Goal: Information Seeking & Learning: Learn about a topic

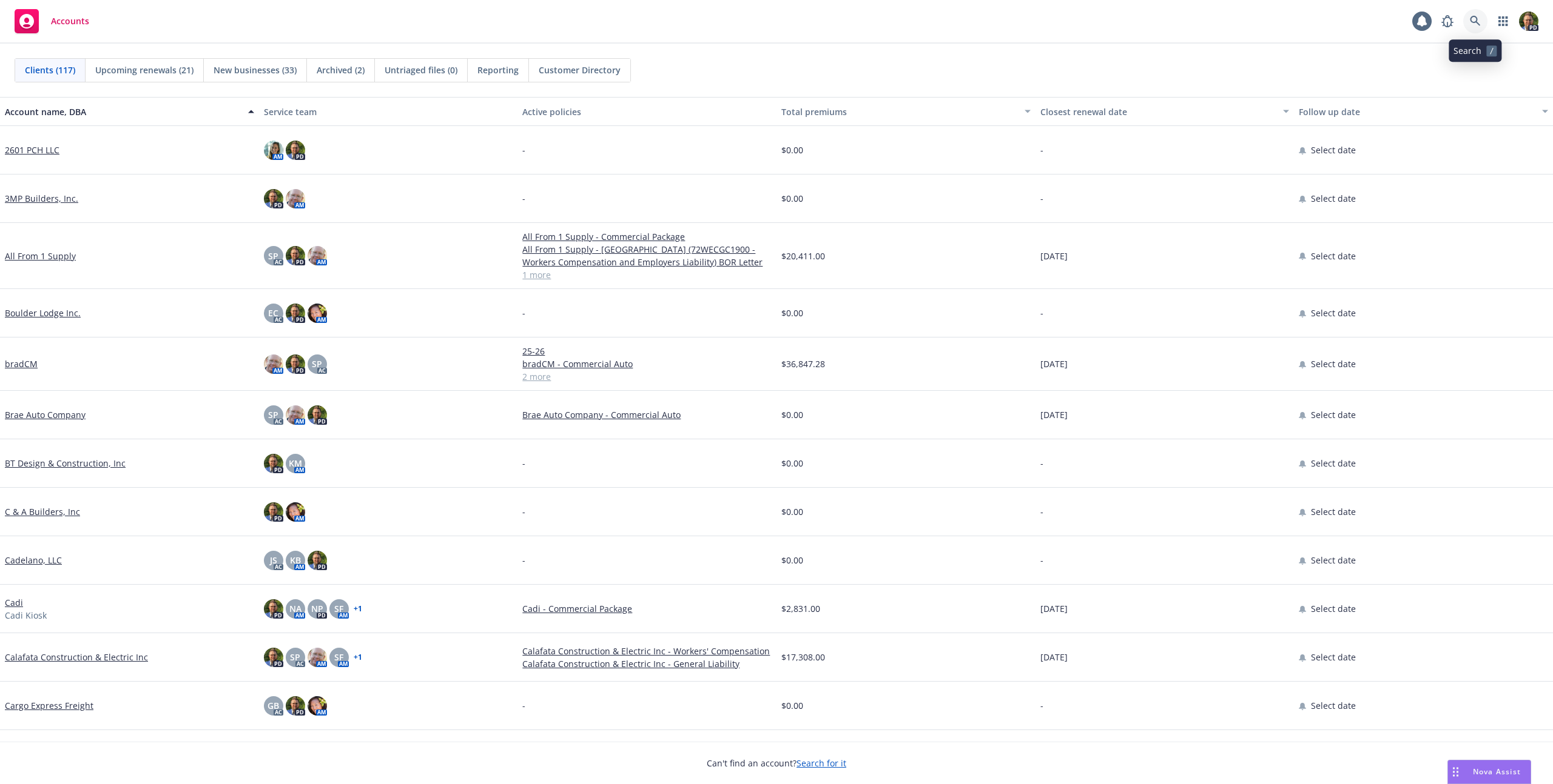
click at [1481, 18] on link at bounding box center [1475, 21] width 25 height 25
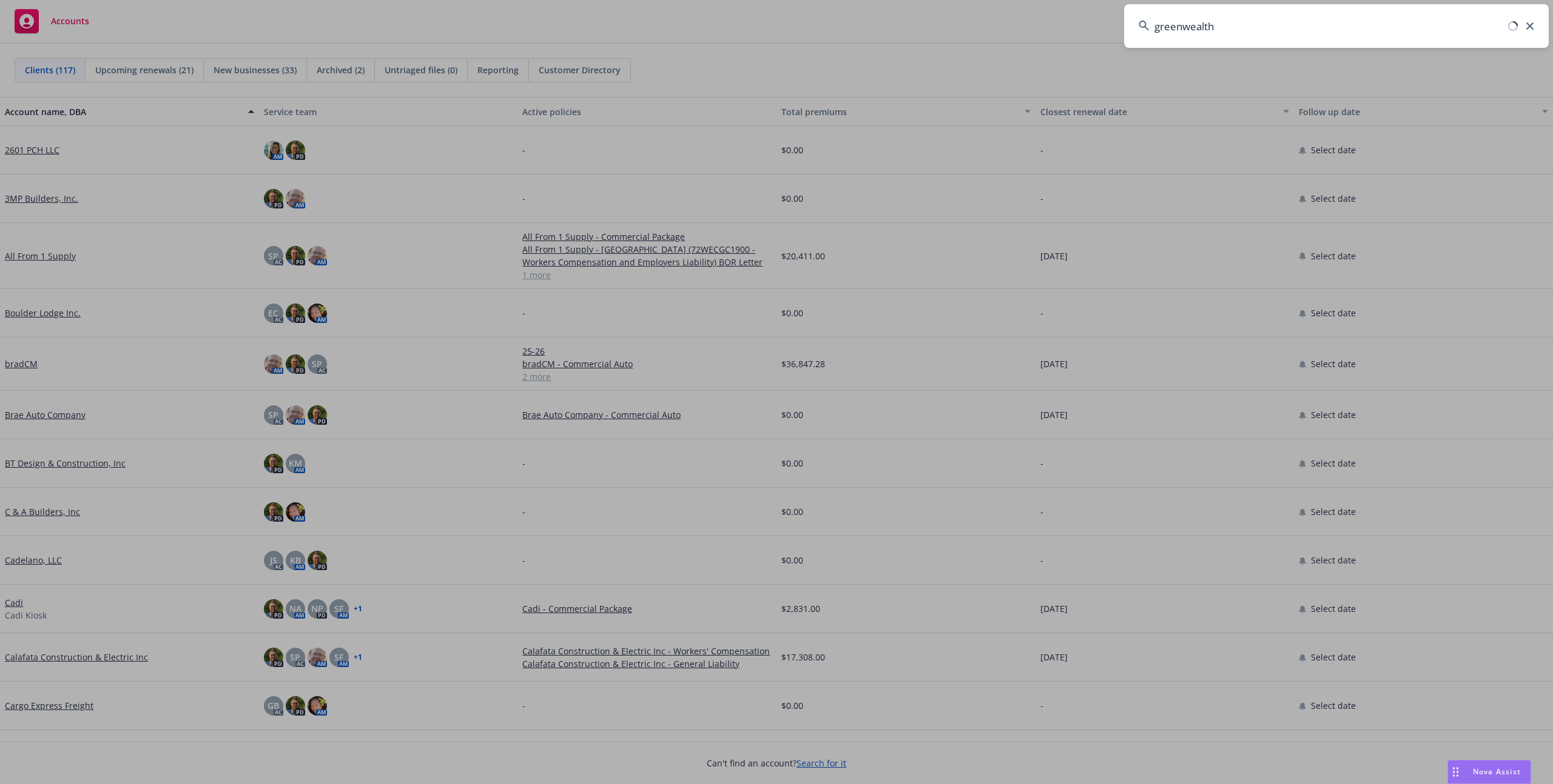
type input "greenwealth"
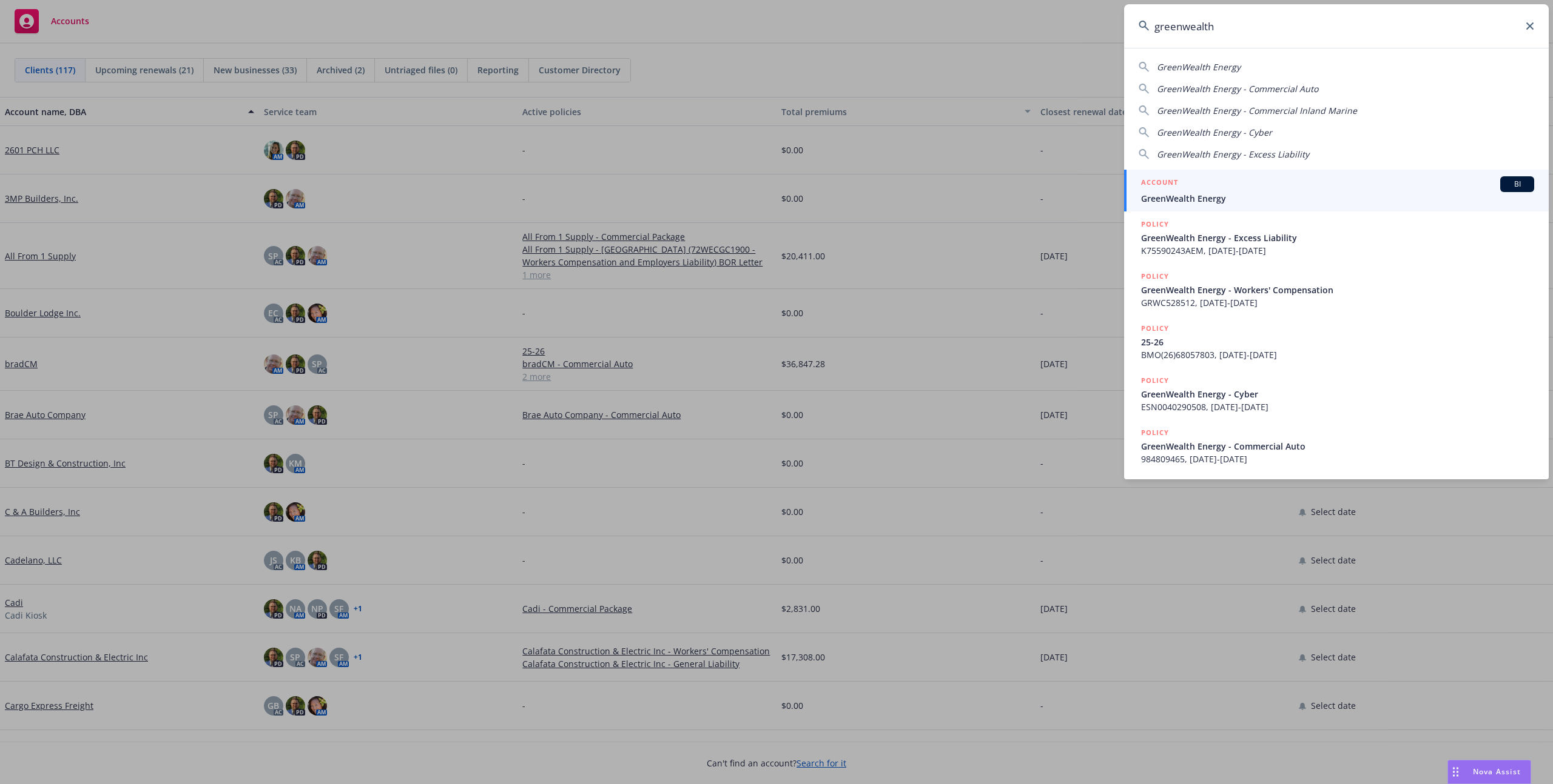
click at [1199, 183] on div "ACCOUNT BI" at bounding box center [1337, 184] width 393 height 16
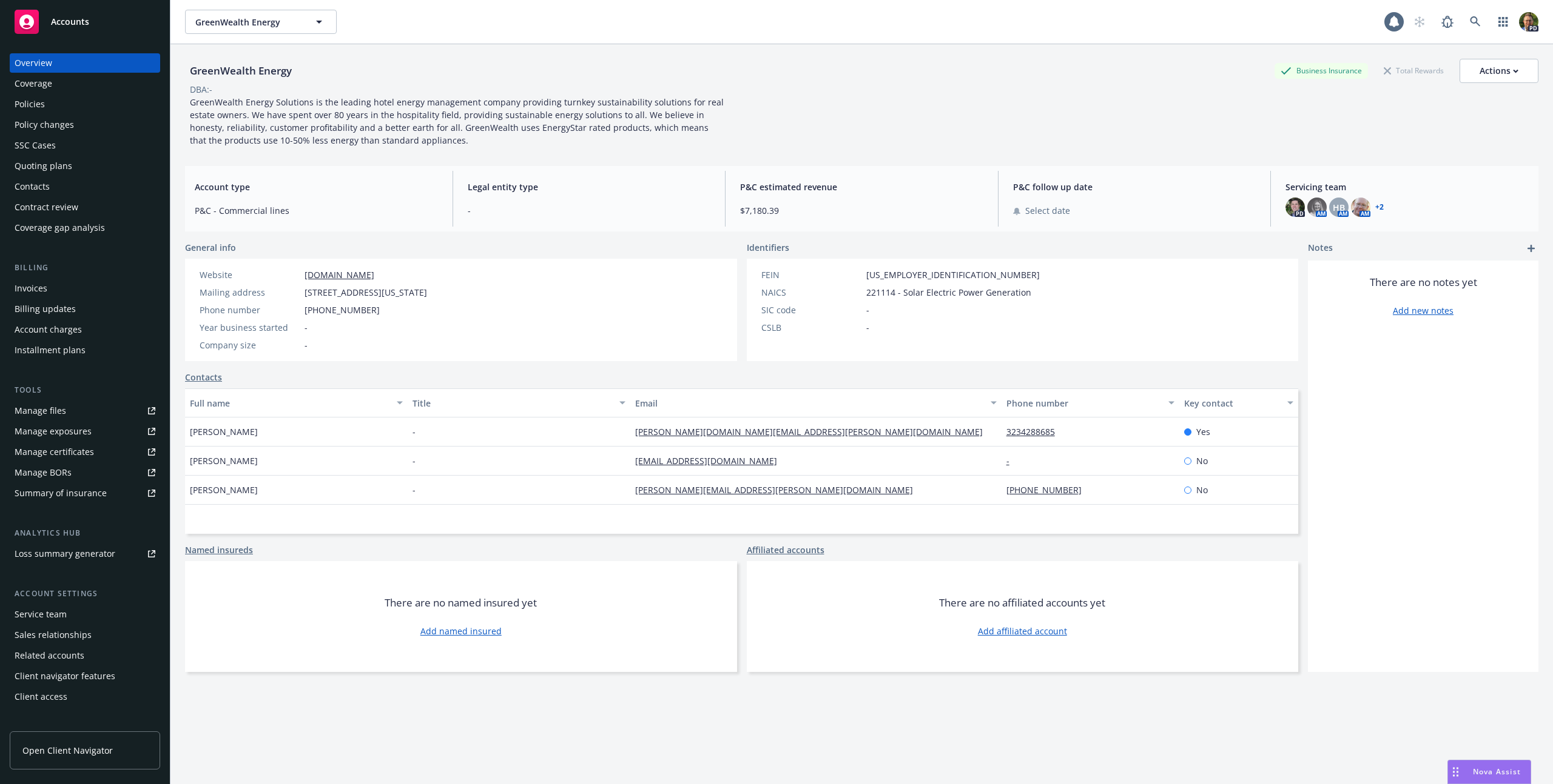
click at [32, 123] on div "Policy changes" at bounding box center [44, 125] width 59 height 19
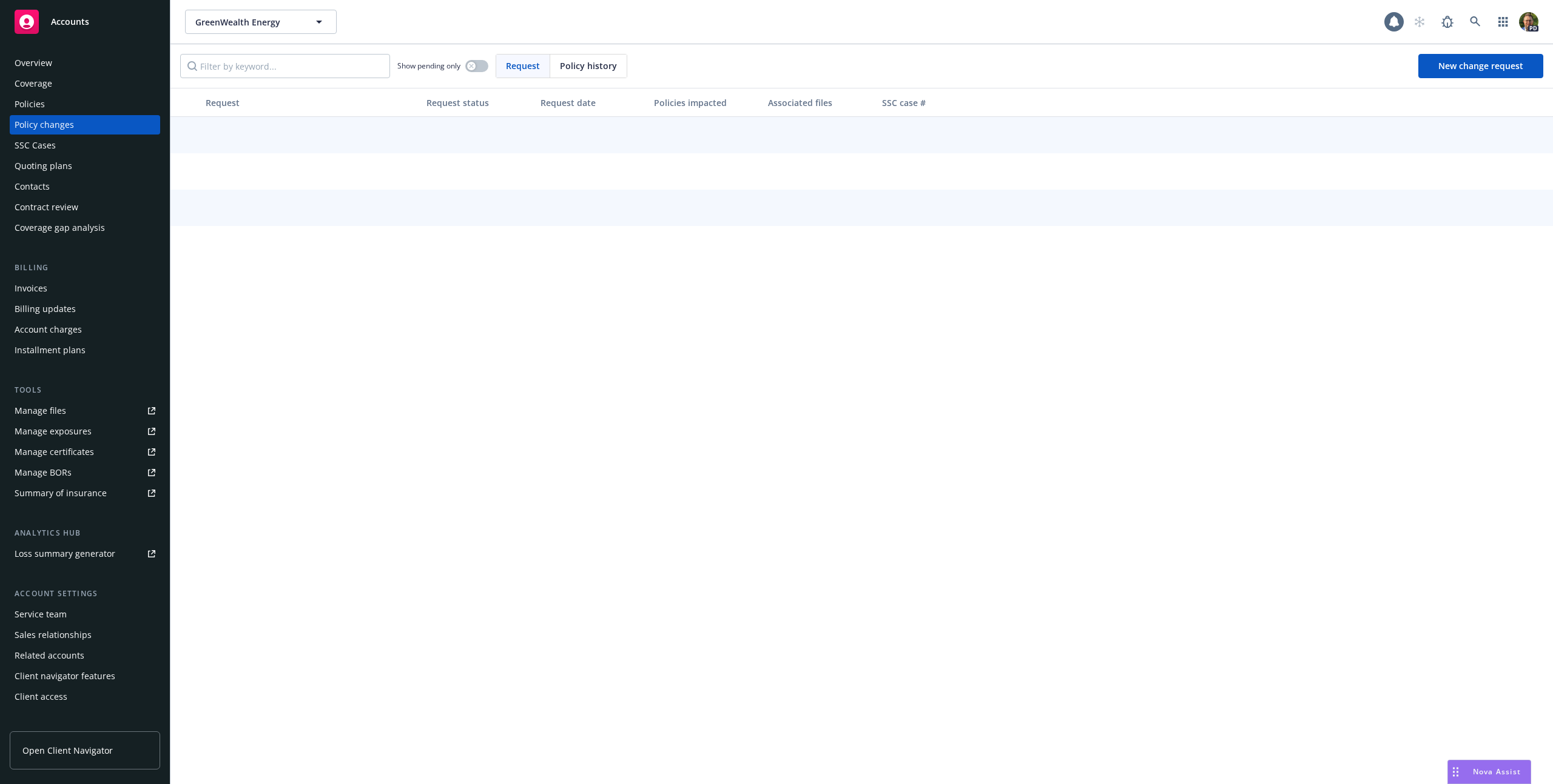
click at [35, 109] on div "Policies" at bounding box center [30, 104] width 30 height 19
